Goal: Check status: Check status

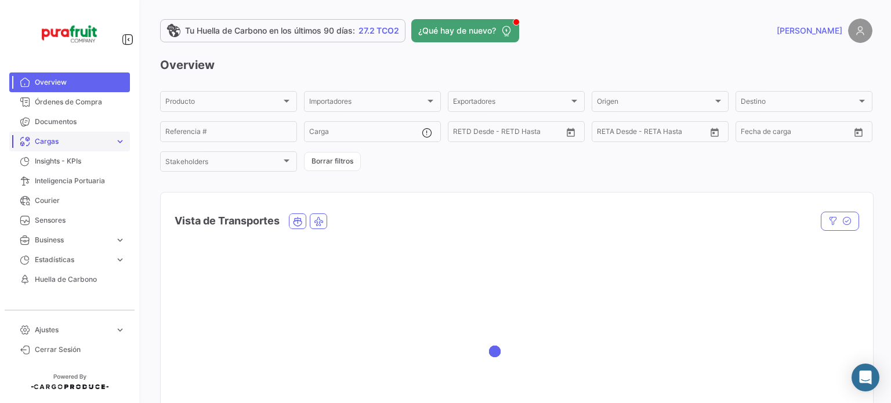
click at [74, 142] on span "Cargas" at bounding box center [72, 141] width 75 height 10
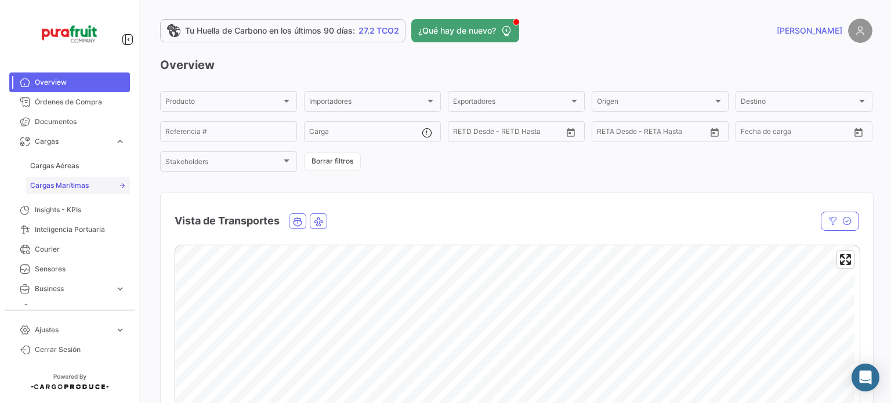
click at [66, 178] on link "Cargas Marítimas" at bounding box center [78, 185] width 104 height 17
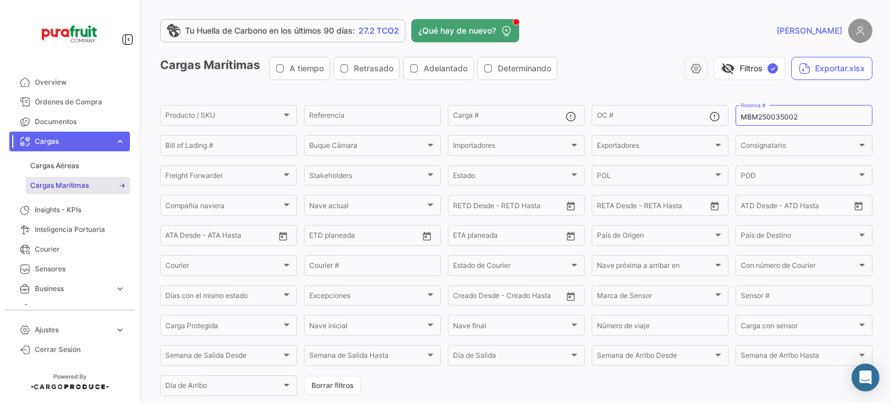
click at [81, 185] on span "Cargas Marítimas" at bounding box center [59, 185] width 59 height 10
click at [747, 114] on input "MBM250035002" at bounding box center [804, 117] width 126 height 8
paste input "ZIMULMA00013444"
type input "ZIMULMA00013444"
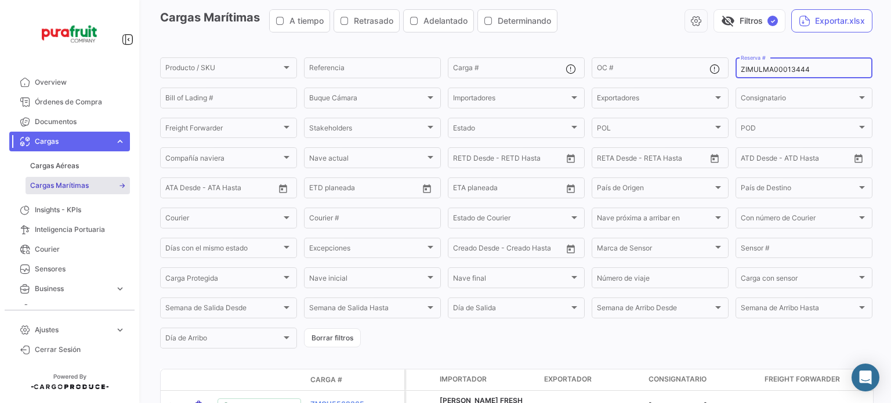
scroll to position [128, 0]
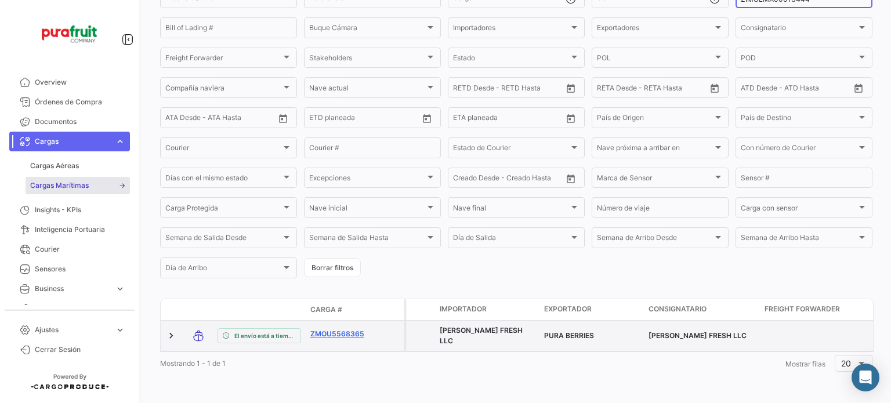
click at [359, 329] on link "ZMOU5568365" at bounding box center [340, 334] width 60 height 10
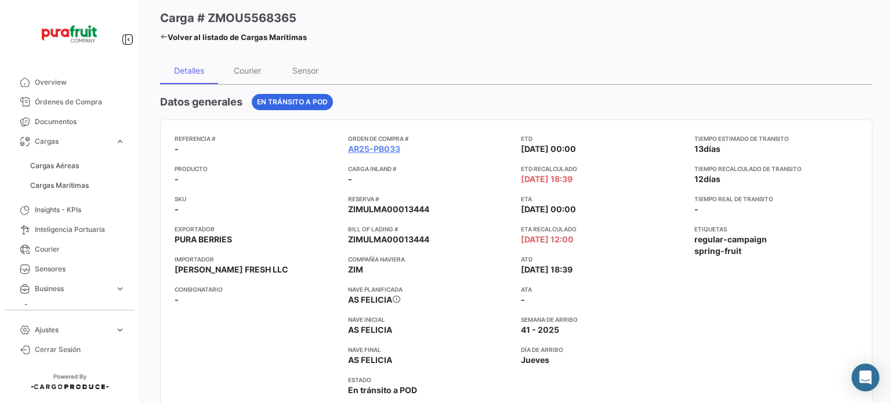
scroll to position [58, 0]
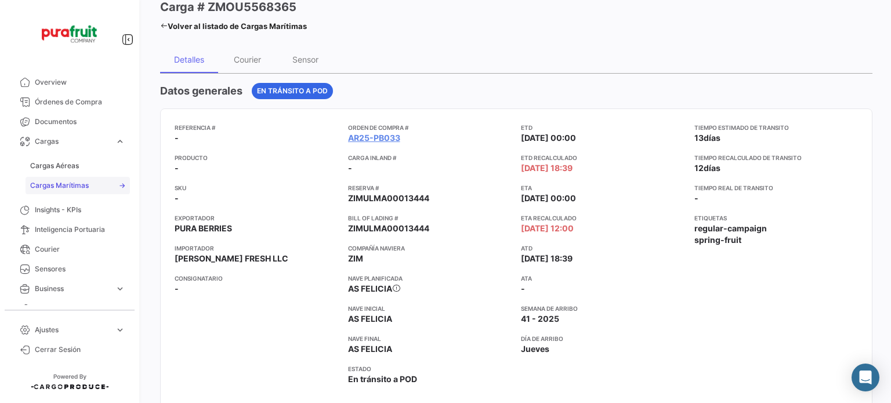
click at [80, 182] on span "Cargas Marítimas" at bounding box center [59, 185] width 59 height 10
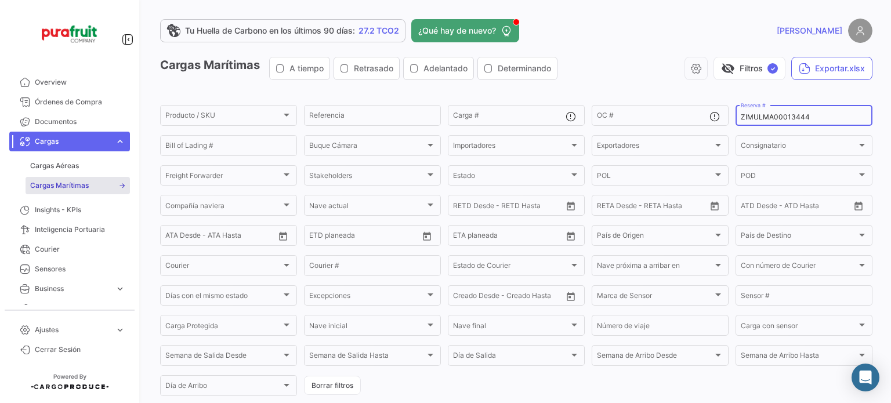
click at [757, 117] on input "ZIMULMA00013444" at bounding box center [804, 117] width 126 height 8
paste input "578"
type input "ZIMULMA00013578"
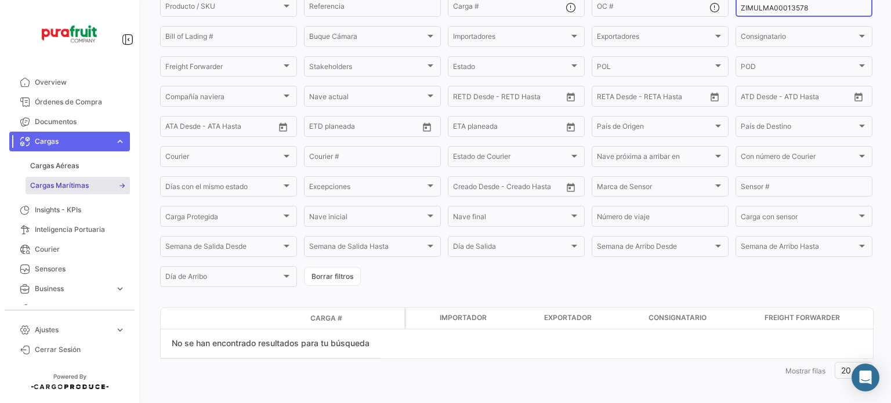
scroll to position [116, 0]
